Goal: Task Accomplishment & Management: Manage account settings

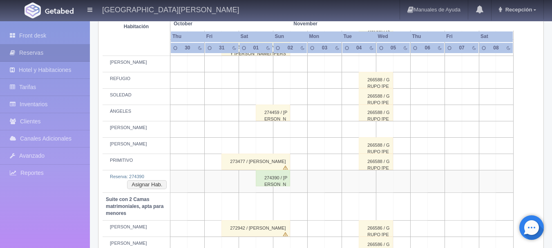
scroll to position [450, 0]
click at [268, 179] on div "274390 / [PERSON_NAME]" at bounding box center [273, 178] width 34 height 16
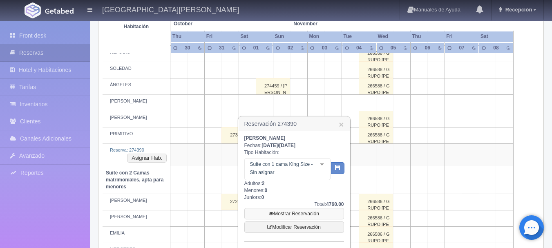
scroll to position [531, 0]
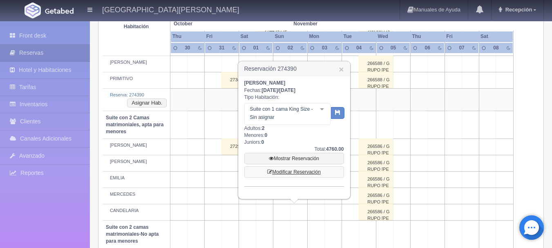
click at [313, 170] on link "Modificar Reservación" at bounding box center [294, 171] width 100 height 11
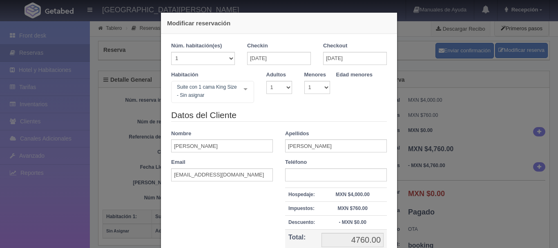
select select "1"
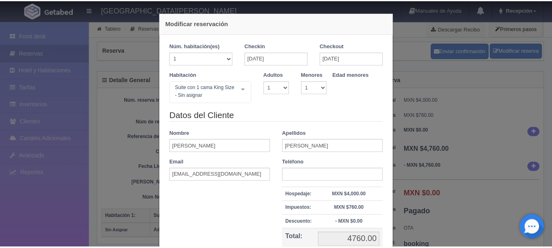
scroll to position [82, 0]
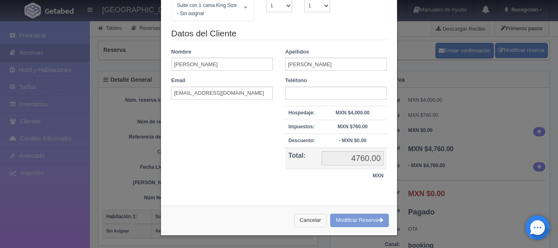
click at [308, 214] on button "Cancelar" at bounding box center [310, 220] width 33 height 13
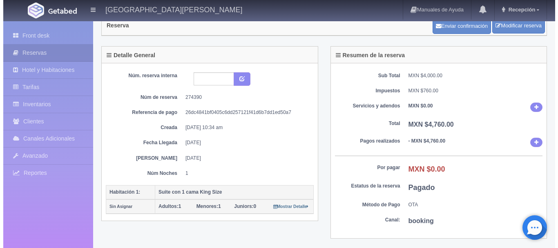
scroll to position [0, 0]
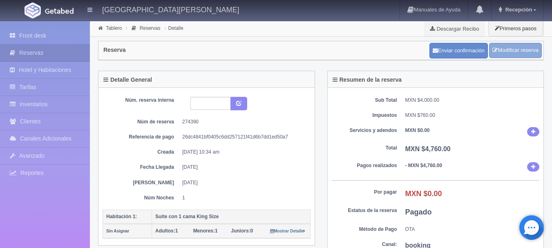
click at [513, 43] on link "Modificar reserva" at bounding box center [515, 50] width 53 height 15
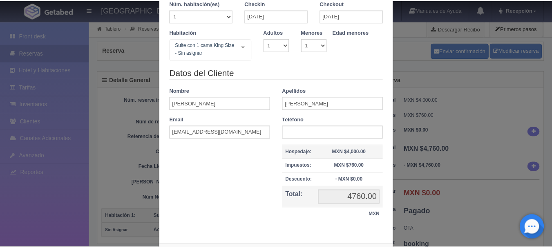
scroll to position [82, 0]
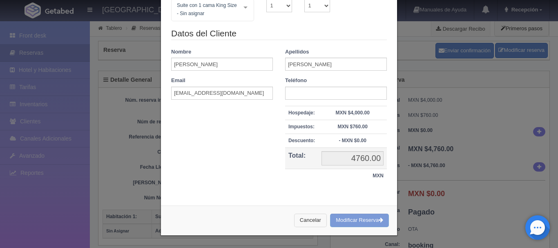
click at [317, 219] on button "Cancelar" at bounding box center [310, 220] width 33 height 13
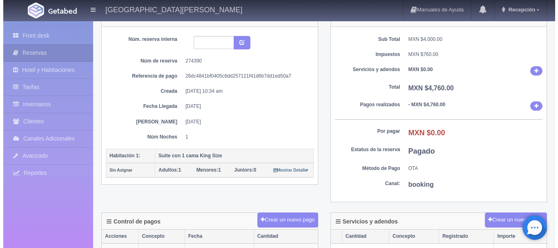
scroll to position [0, 0]
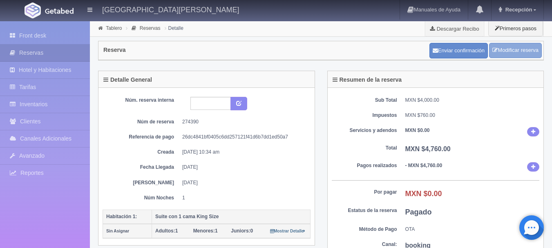
click at [506, 47] on link "Modificar reserva" at bounding box center [515, 50] width 53 height 15
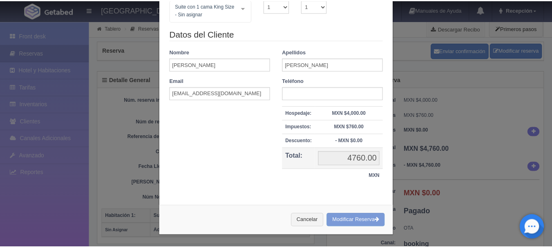
scroll to position [82, 0]
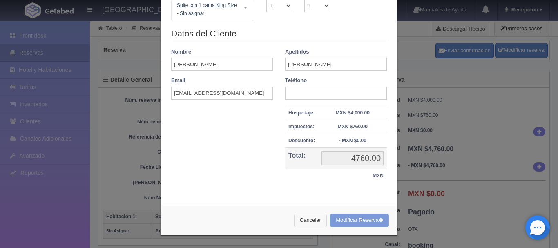
click at [314, 217] on button "Cancelar" at bounding box center [310, 220] width 33 height 13
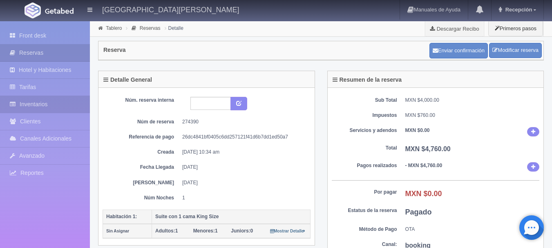
click at [0, 109] on link "Inventarios" at bounding box center [45, 104] width 90 height 17
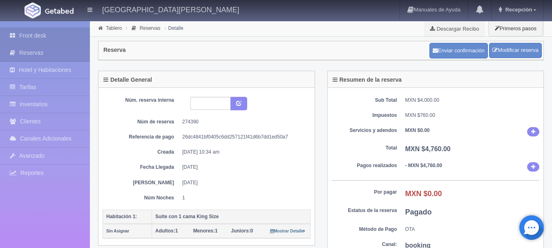
click at [56, 40] on link "Front desk" at bounding box center [45, 35] width 90 height 17
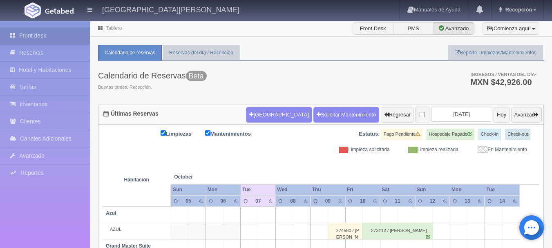
click at [0, 3] on div "Hacienda El Carmen Hotel & Spa Manuales de Ayuda Actualizaciones recientes Rece…" at bounding box center [276, 10] width 552 height 20
click at [271, 63] on div "Calendario de Reservas Beta Buenas tardes, Recepción. Ingresos / Ventas del día…" at bounding box center [321, 83] width 446 height 44
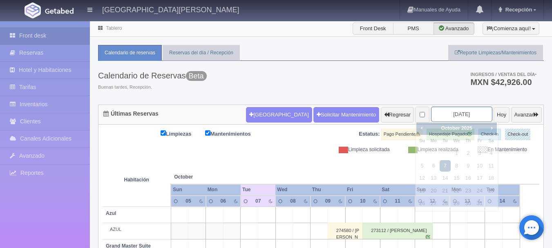
drag, startPoint x: 442, startPoint y: 113, endPoint x: 458, endPoint y: 113, distance: 16.8
click at [443, 113] on input "2025-10-07" at bounding box center [461, 114] width 61 height 15
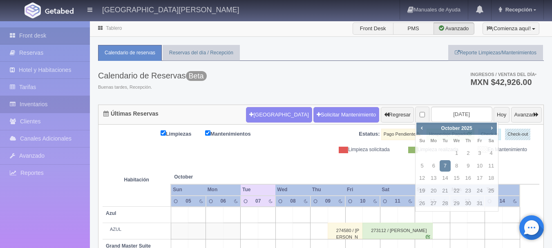
click at [58, 103] on link "Inventarios" at bounding box center [45, 104] width 90 height 17
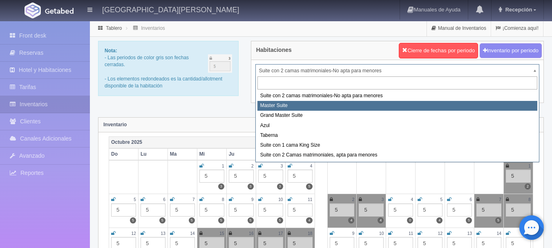
select select "1894"
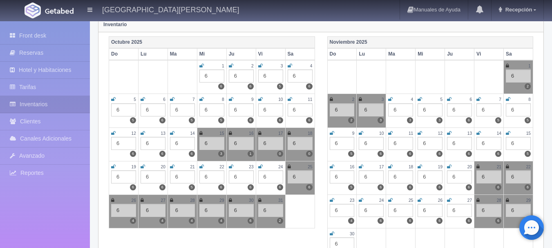
scroll to position [123, 0]
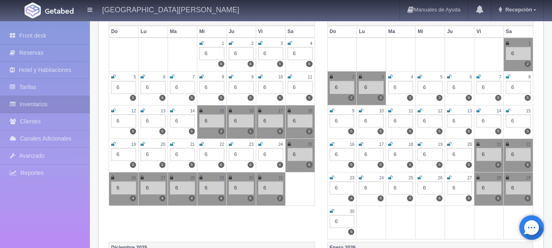
click at [507, 43] on icon at bounding box center [507, 43] width 3 height 5
click at [329, 76] on td "2 6 2" at bounding box center [341, 89] width 29 height 34
click at [331, 78] on icon at bounding box center [331, 76] width 3 height 5
click at [232, 177] on icon at bounding box center [230, 177] width 3 height 5
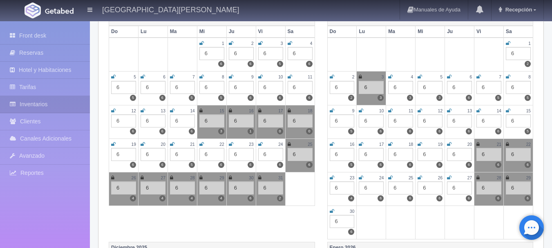
click at [259, 177] on icon at bounding box center [259, 177] width 3 height 5
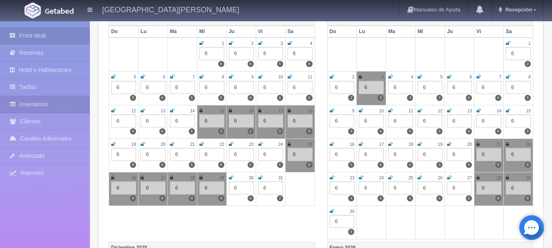
click at [53, 41] on link "Front desk" at bounding box center [45, 35] width 90 height 17
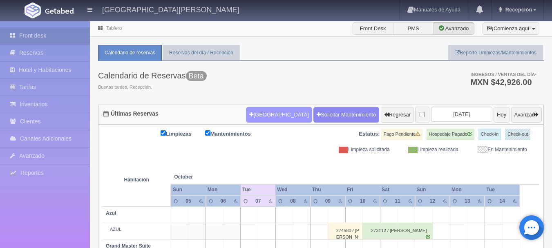
click at [246, 111] on button "Nueva Reserva" at bounding box center [279, 115] width 66 height 16
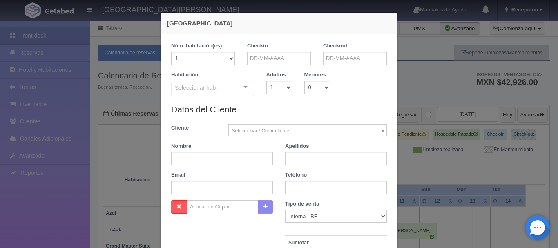
checkbox input "false"
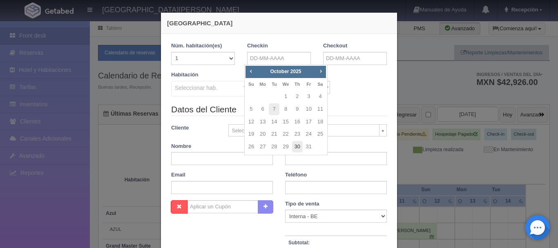
click at [296, 146] on link "30" at bounding box center [297, 147] width 11 height 12
type input "30-10-2025"
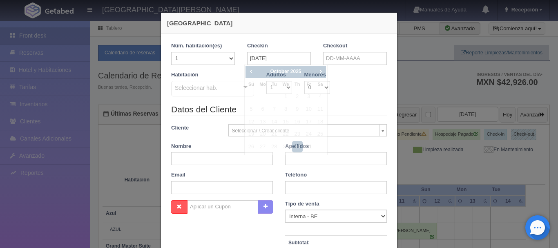
checkbox input "false"
click at [329, 58] on input "text" at bounding box center [355, 58] width 64 height 13
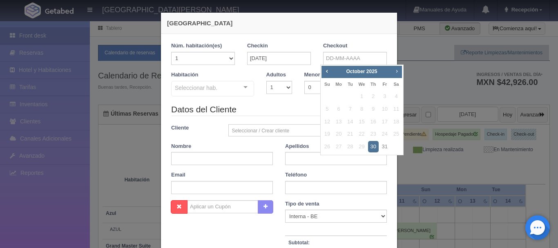
click at [397, 70] on span "Next" at bounding box center [397, 71] width 7 height 7
click at [329, 110] on link "2" at bounding box center [327, 109] width 11 height 12
type input "02-11-2025"
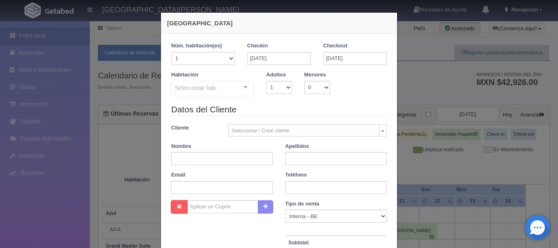
checkbox input "false"
click at [286, 91] on select "1 2 3 4 5 6 7 8 9 10" at bounding box center [279, 87] width 26 height 13
select select "2"
click at [266, 81] on select "1 2 3 4 5 6 7 8 9 10" at bounding box center [279, 87] width 26 height 13
click at [215, 88] on div "Seleccionar hab." at bounding box center [212, 89] width 83 height 16
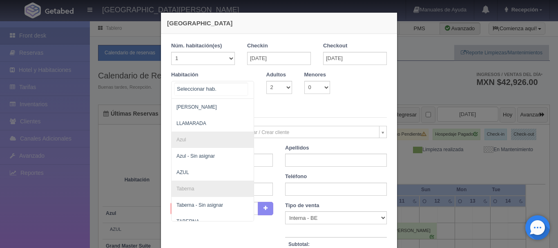
scroll to position [82, 0]
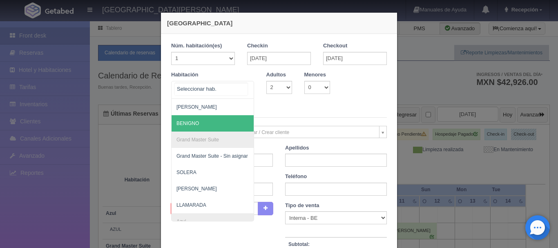
click at [204, 117] on span "BENIGNO" at bounding box center [252, 123] width 161 height 16
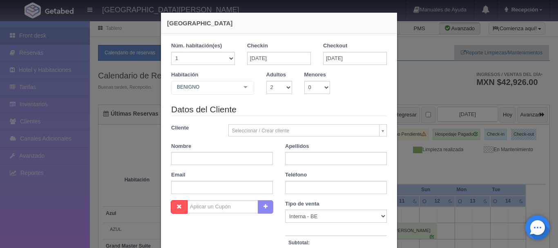
checkbox input "false"
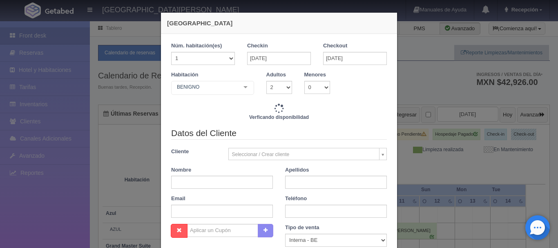
type input "16940.00"
checkbox input "false"
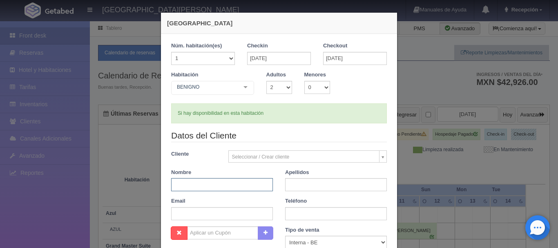
click at [240, 183] on input "text" at bounding box center [222, 184] width 102 height 13
type input "VICTORIA"
type input "MURILLO"
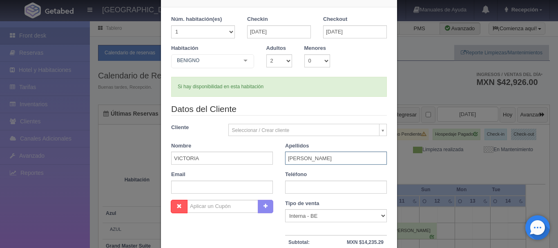
scroll to position [41, 0]
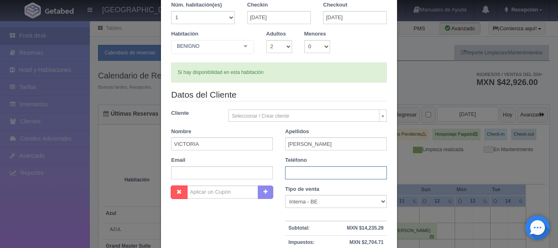
click at [306, 174] on input "text" at bounding box center [336, 172] width 102 height 13
paste input "8319053141"
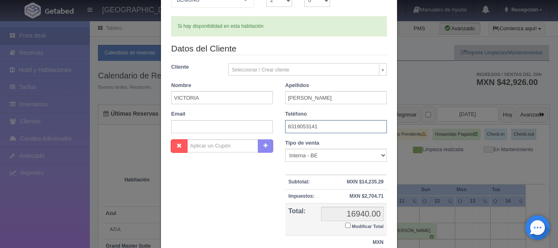
scroll to position [154, 0]
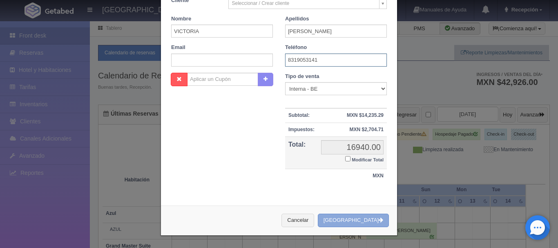
type input "8319053141"
click at [373, 219] on button "[GEOGRAPHIC_DATA]" at bounding box center [353, 220] width 71 height 13
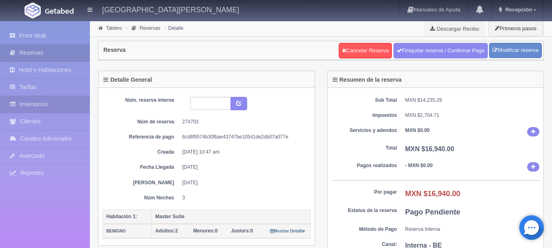
click at [72, 98] on link "Inventarios" at bounding box center [45, 104] width 90 height 17
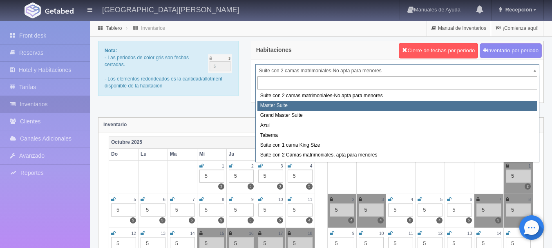
select select "1894"
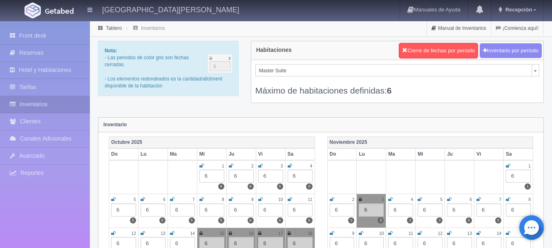
click at [507, 166] on icon at bounding box center [508, 165] width 4 height 5
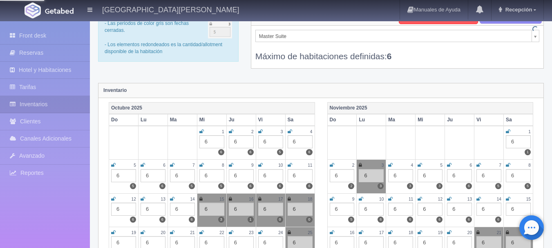
scroll to position [82, 0]
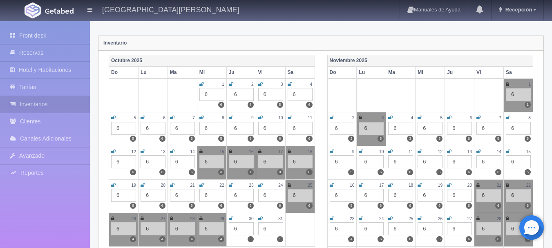
click at [342, 117] on div "2" at bounding box center [342, 117] width 25 height 7
click at [332, 116] on icon at bounding box center [332, 117] width 4 height 5
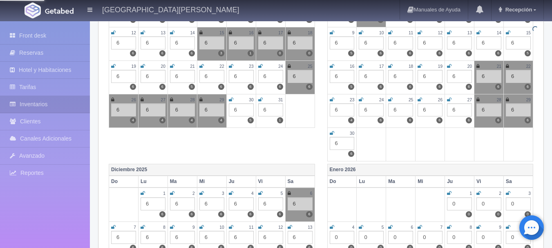
scroll to position [204, 0]
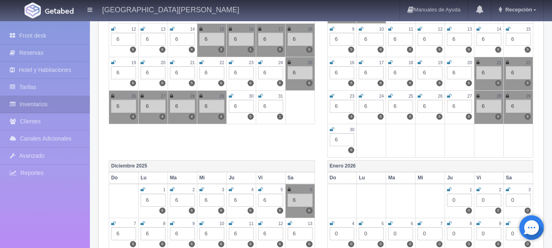
click at [231, 95] on icon at bounding box center [231, 96] width 4 height 5
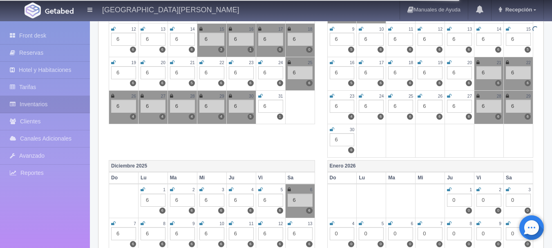
click at [259, 94] on icon at bounding box center [260, 96] width 4 height 5
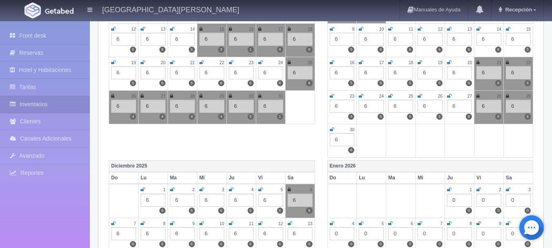
click at [259, 94] on icon at bounding box center [259, 96] width 3 height 5
click at [260, 96] on icon at bounding box center [260, 96] width 4 height 5
click at [65, 34] on link "Front desk" at bounding box center [45, 35] width 90 height 17
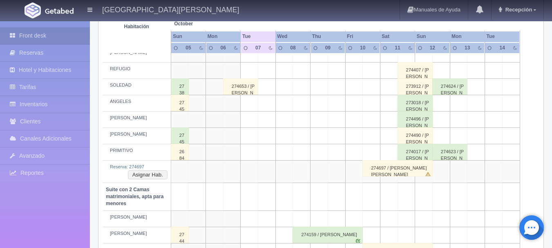
scroll to position [664, 0]
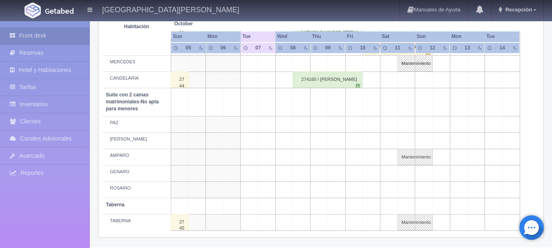
drag, startPoint x: 443, startPoint y: 136, endPoint x: 441, endPoint y: 128, distance: 7.9
drag, startPoint x: 441, startPoint y: 128, endPoint x: 442, endPoint y: 121, distance: 7.4
click at [442, 121] on td at bounding box center [441, 124] width 18 height 16
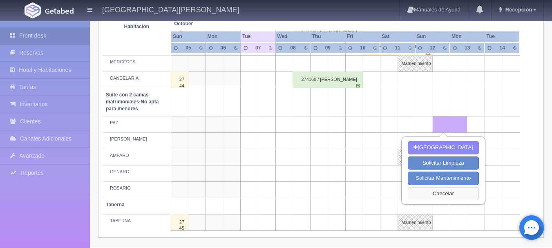
click at [461, 198] on button "Cancelar" at bounding box center [443, 193] width 71 height 13
